Goal: Transaction & Acquisition: Purchase product/service

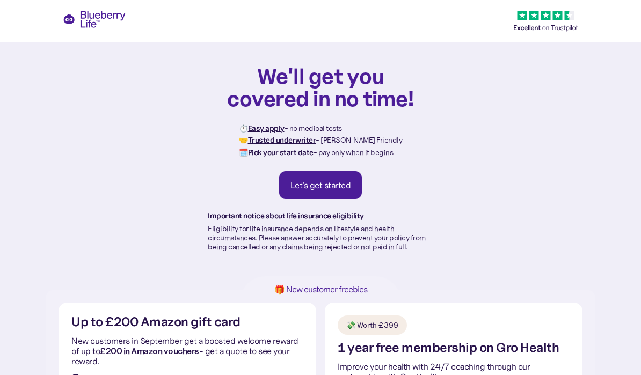
click at [331, 188] on div "Let's get started" at bounding box center [321, 185] width 61 height 11
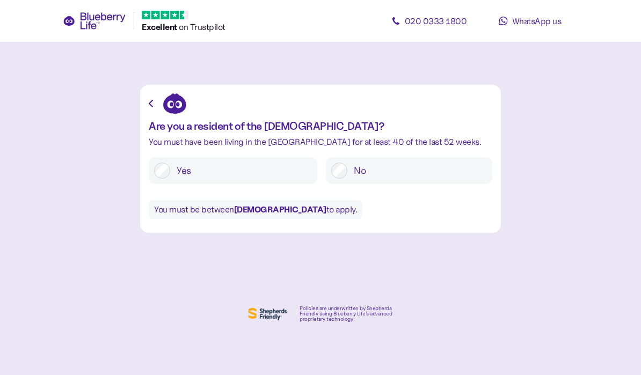
click at [230, 175] on label "Yes" at bounding box center [241, 171] width 142 height 16
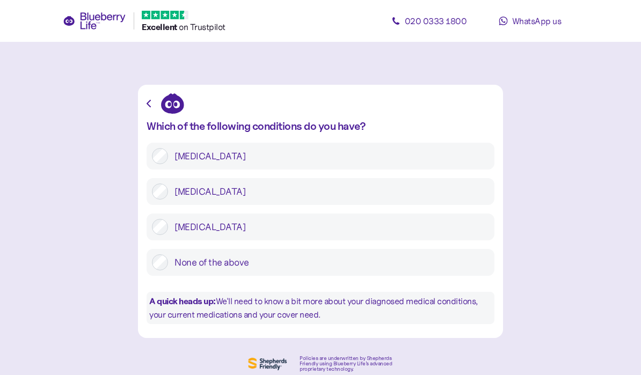
click at [302, 198] on label "Type 2 diabetes" at bounding box center [328, 192] width 321 height 16
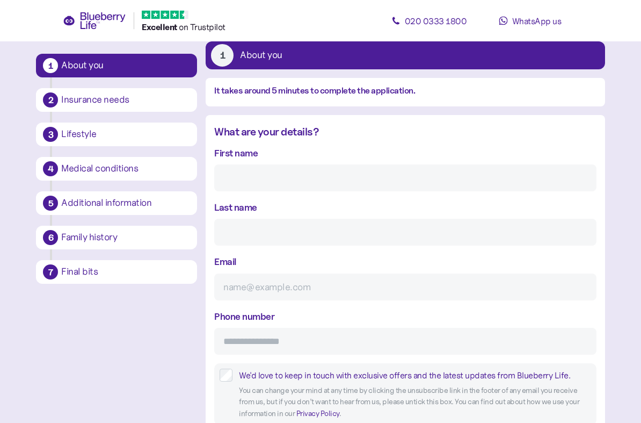
scroll to position [62, 0]
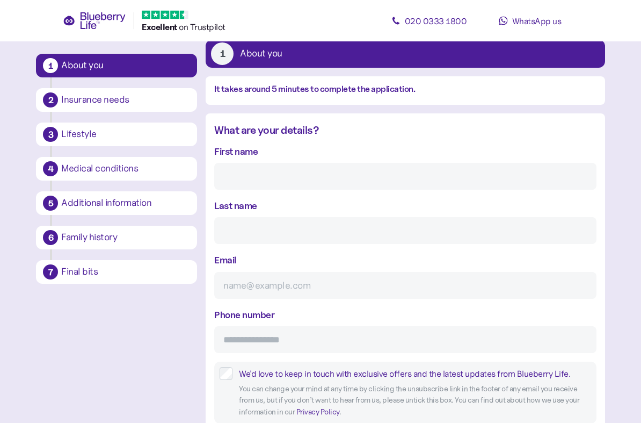
click at [321, 176] on input "First name" at bounding box center [405, 176] width 382 height 27
type input "Luke"
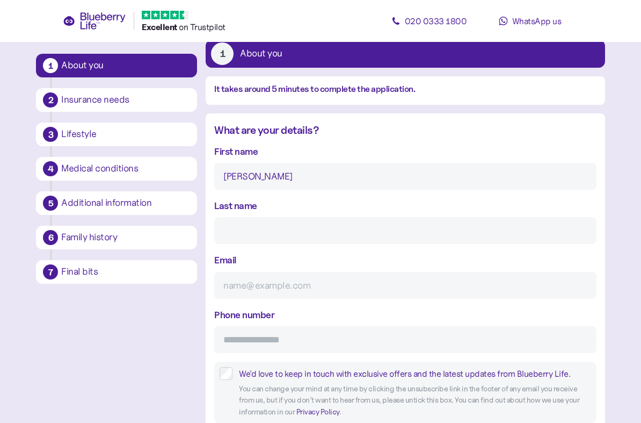
click at [359, 231] on input "Last name" at bounding box center [405, 230] width 382 height 27
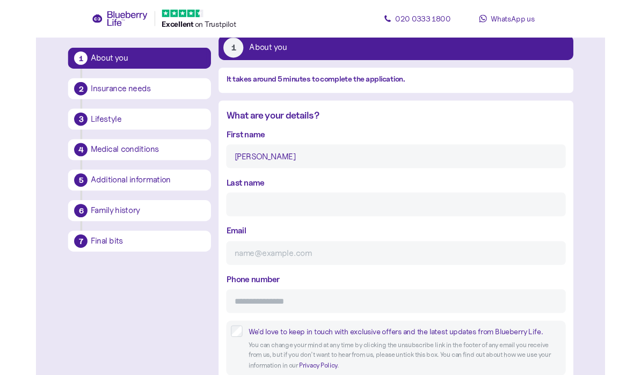
scroll to position [62, 0]
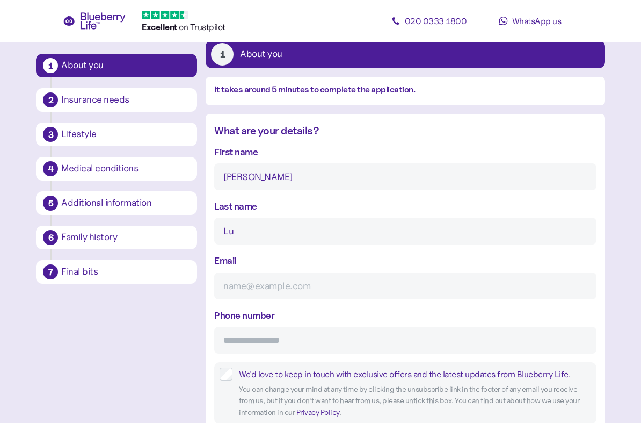
type input "L"
type input "Parsons"
click at [349, 290] on input "Email" at bounding box center [405, 285] width 382 height 27
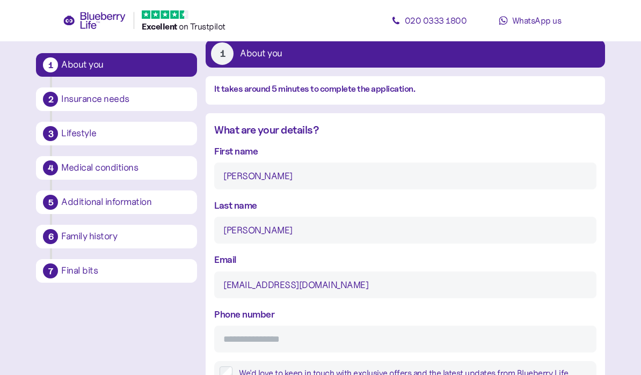
scroll to position [92, 0]
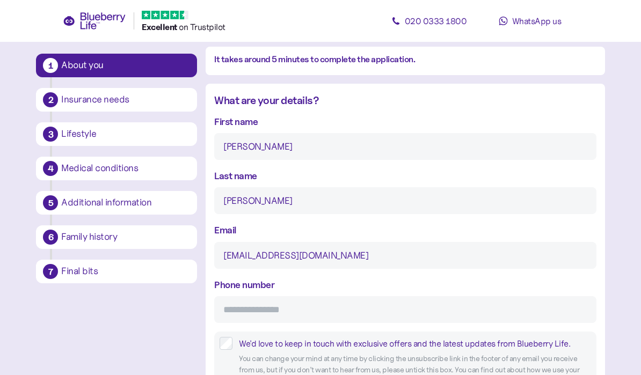
type input "luke.parsons160@hotmail.com"
click at [385, 323] on input "Phone number" at bounding box center [405, 309] width 382 height 27
type input "**********"
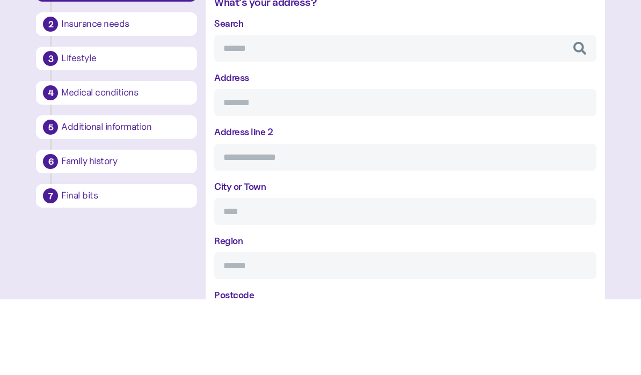
scroll to position [434, 0]
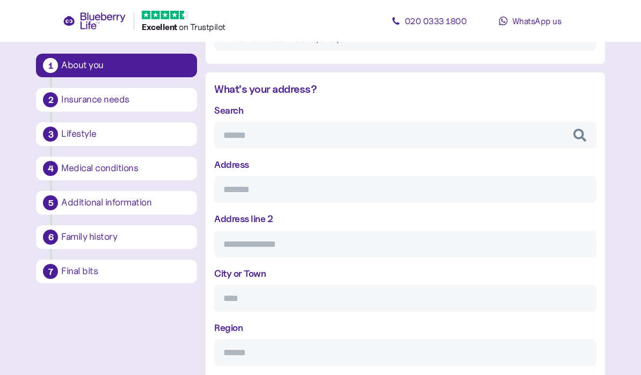
click at [311, 136] on input "Search" at bounding box center [405, 135] width 382 height 27
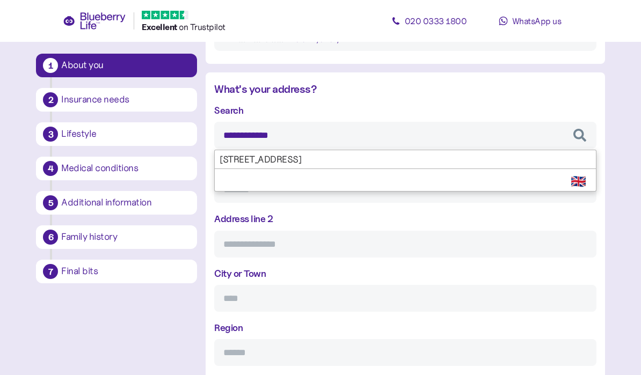
type input "**********"
click at [396, 158] on div "**********" at bounding box center [405, 262] width 382 height 318
type input "**********"
type input "******"
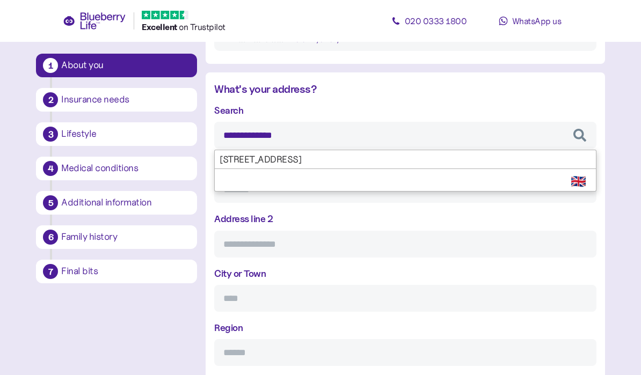
type input "*****"
type input "*******"
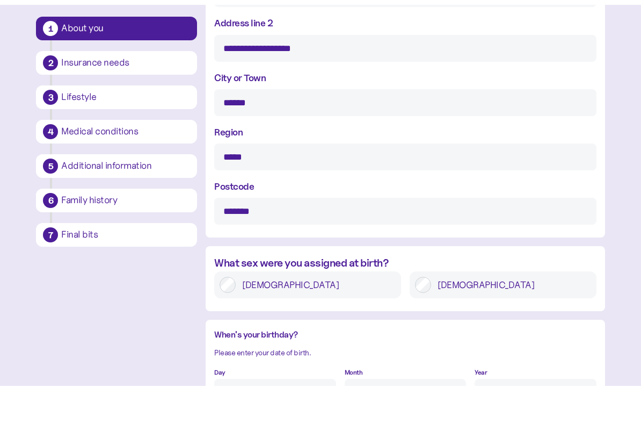
scroll to position [594, 0]
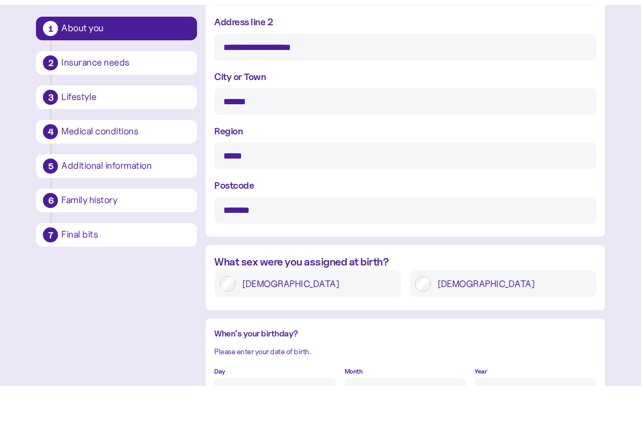
type input "**********"
click at [527, 307] on div "Male" at bounding box center [503, 320] width 187 height 27
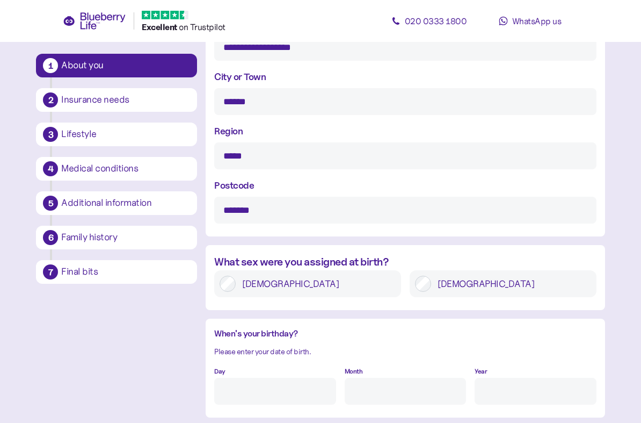
click at [506, 289] on label "Male" at bounding box center [511, 283] width 160 height 16
click at [466, 290] on label "Male" at bounding box center [511, 283] width 160 height 16
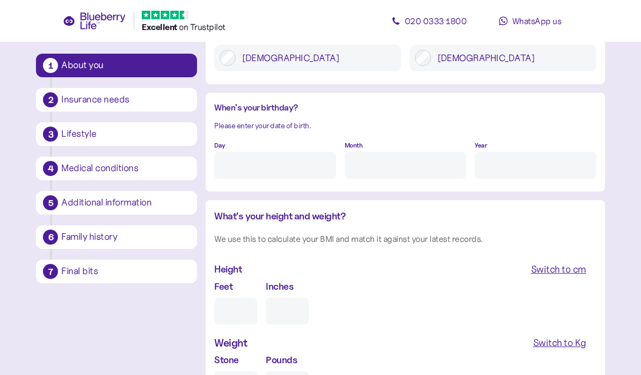
scroll to position [857, 0]
click at [285, 169] on input "Day" at bounding box center [274, 166] width 121 height 27
type input "27"
click at [401, 165] on input "Month" at bounding box center [405, 165] width 121 height 27
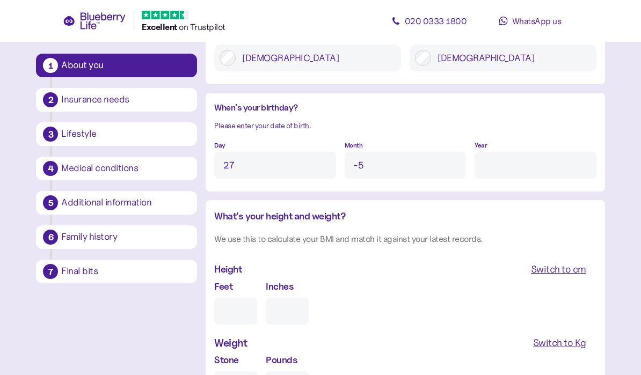
type input "-"
click at [521, 165] on input "Year" at bounding box center [535, 165] width 121 height 27
type input "5"
type input "*"
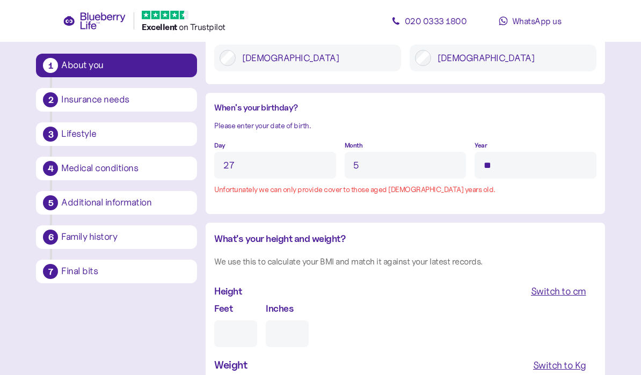
type input "*"
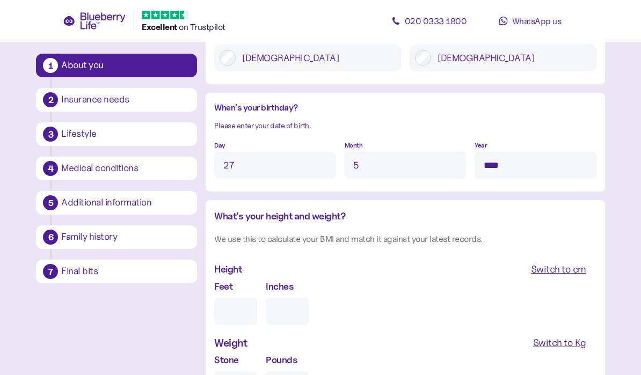
type input "****"
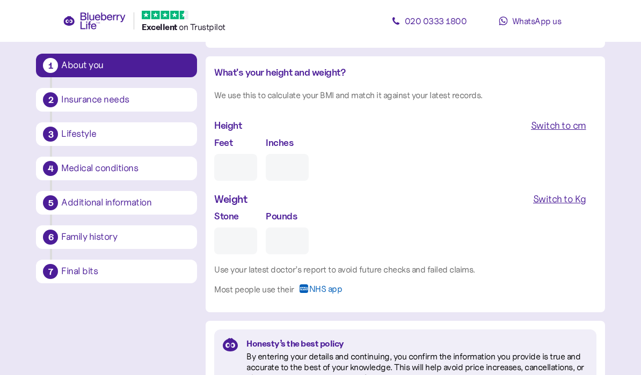
scroll to position [1000, 0]
click at [243, 173] on input "Feet" at bounding box center [235, 168] width 43 height 27
type input "6"
type input "0"
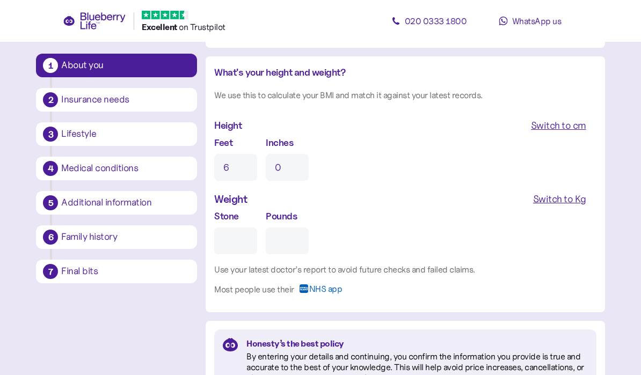
type input "6"
click at [301, 168] on input "0" at bounding box center [287, 167] width 43 height 27
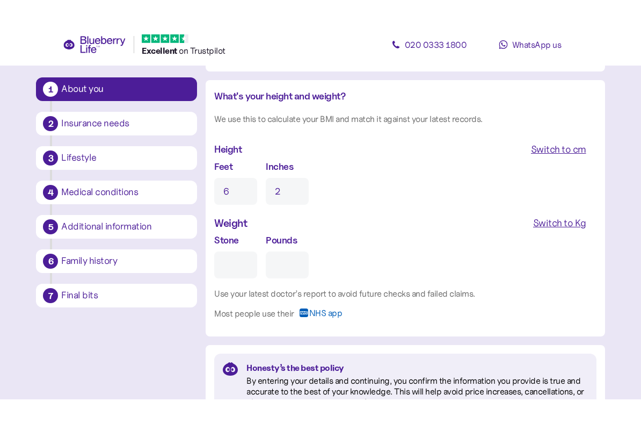
scroll to position [1000, 0]
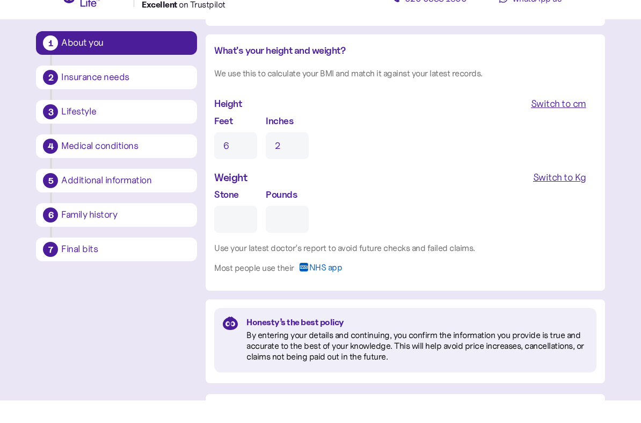
type input "2"
click at [247, 228] on input "Stone" at bounding box center [235, 241] width 43 height 27
type input "2"
type input "0"
type input "24"
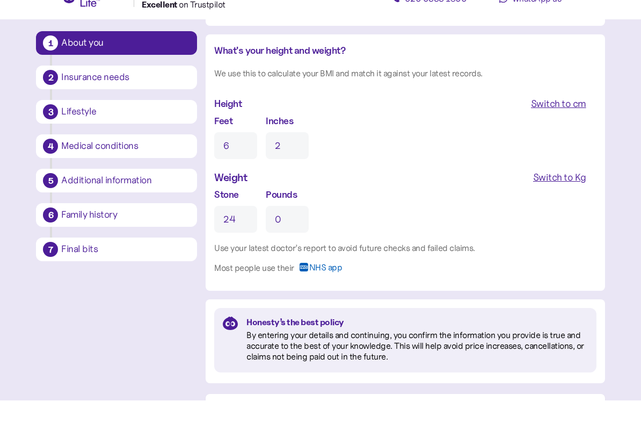
click at [307, 228] on input "0" at bounding box center [287, 241] width 43 height 27
type input "7"
click at [582, 264] on div "Use your latest doctor’s report to avoid future checks and failed claims." at bounding box center [405, 270] width 382 height 13
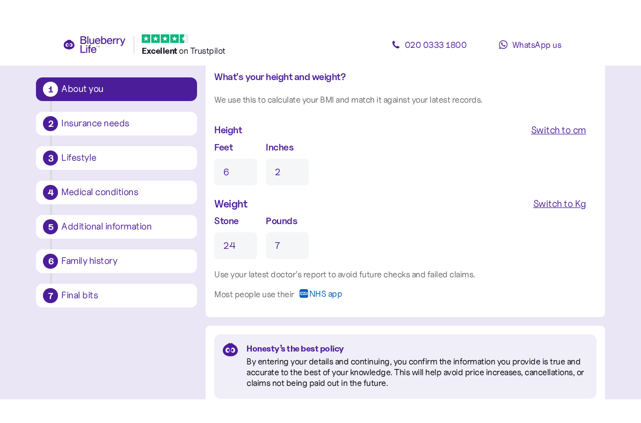
scroll to position [1070, 0]
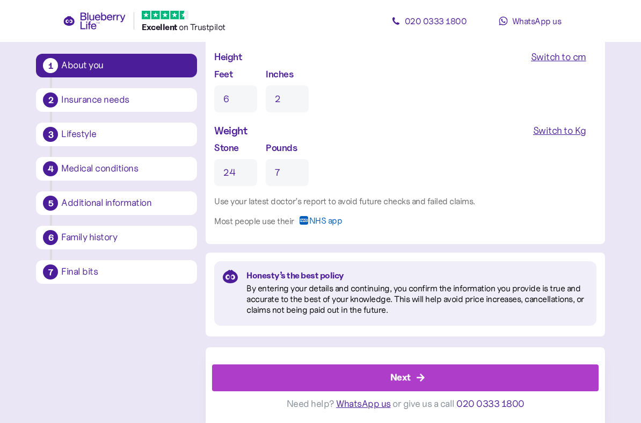
click at [462, 375] on div "Next" at bounding box center [408, 378] width 362 height 26
